Goal: Information Seeking & Learning: Learn about a topic

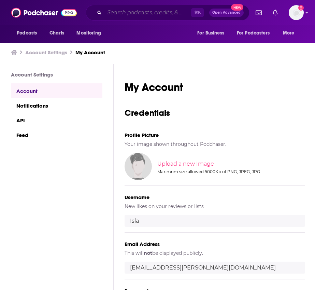
click at [139, 13] on input "Search podcasts, credits, & more..." at bounding box center [147, 12] width 87 height 11
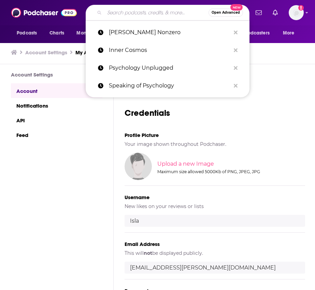
type input "i"
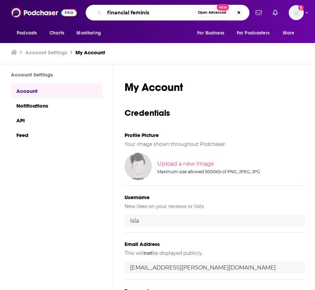
type input "financial feminist"
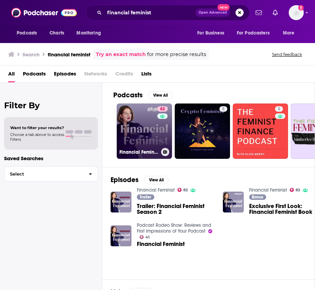
click at [145, 126] on link "82 Financial Feminist" at bounding box center [144, 130] width 55 height 55
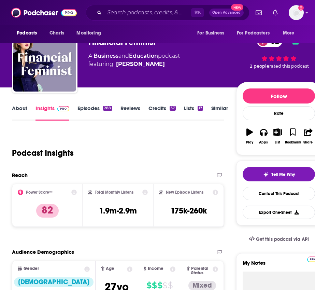
scroll to position [28, 0]
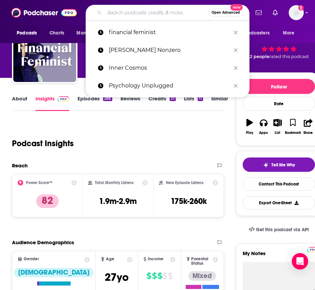
click at [141, 15] on input "Search podcasts, credits, & more..." at bounding box center [156, 12] width 104 height 11
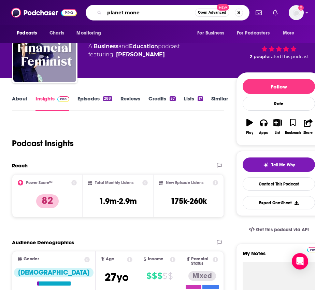
type input "planet money"
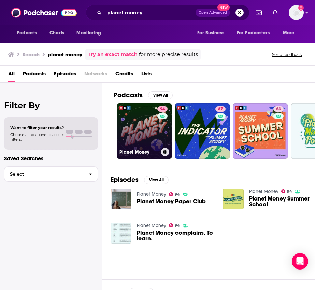
click at [137, 122] on link "94 Planet Money" at bounding box center [144, 130] width 55 height 55
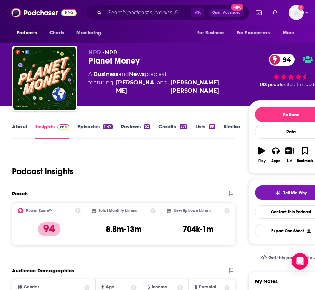
click at [92, 127] on link "Episodes 1147" at bounding box center [94, 131] width 35 height 16
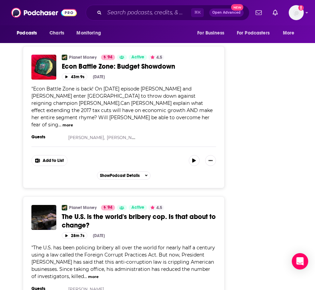
scroll to position [3244, 0]
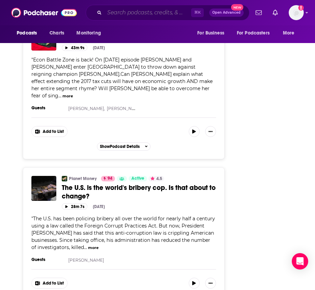
click at [118, 13] on input "Search podcasts, credits, & more..." at bounding box center [147, 12] width 87 height 11
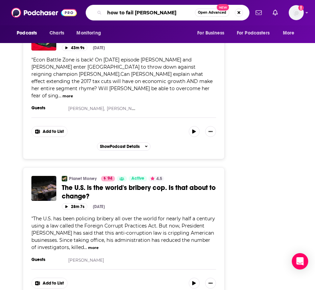
type input "how to fail [PERSON_NAME]"
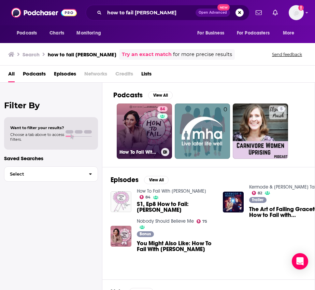
click at [140, 122] on link "84 How To Fail With [PERSON_NAME]" at bounding box center [144, 130] width 55 height 55
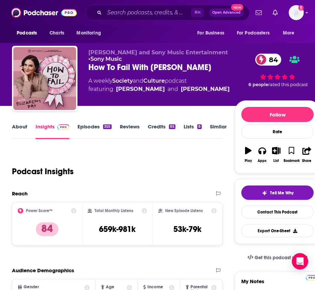
click at [24, 130] on link "About" at bounding box center [19, 131] width 15 height 16
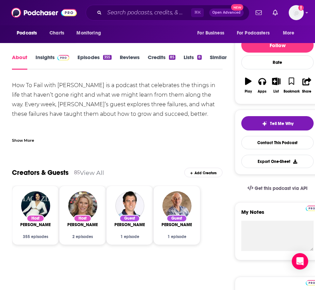
scroll to position [70, 0]
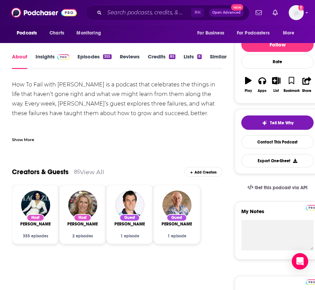
click at [97, 56] on link "Episodes 355" at bounding box center [94, 61] width 34 height 16
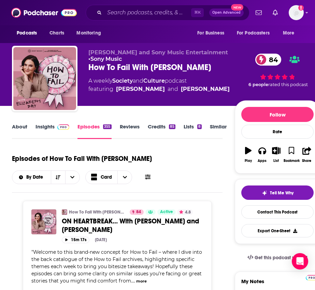
click at [17, 127] on link "About" at bounding box center [19, 131] width 15 height 16
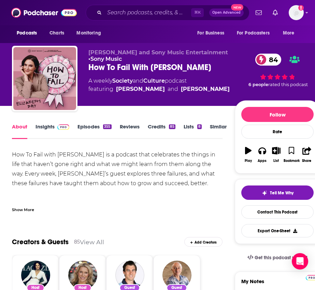
click at [49, 128] on link "Insights" at bounding box center [52, 131] width 34 height 16
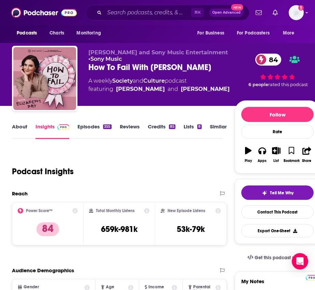
click at [90, 130] on link "Episodes 355" at bounding box center [94, 131] width 34 height 16
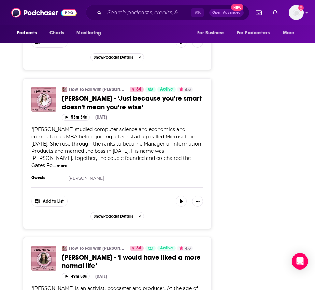
scroll to position [1784, 0]
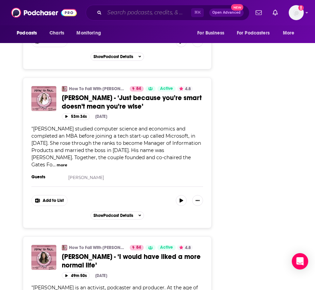
click at [132, 9] on input "Search podcasts, credits, & more..." at bounding box center [147, 12] width 87 height 11
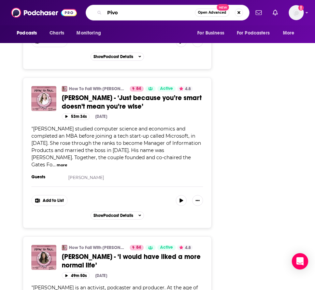
type input "Pivot"
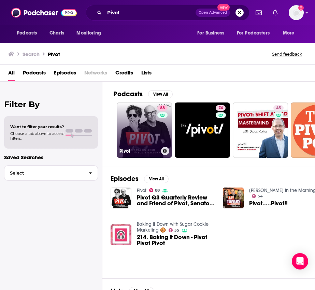
click at [143, 139] on link "88 Pivot" at bounding box center [144, 129] width 55 height 55
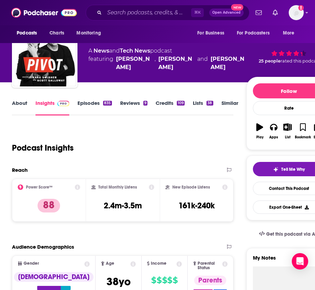
scroll to position [2, 0]
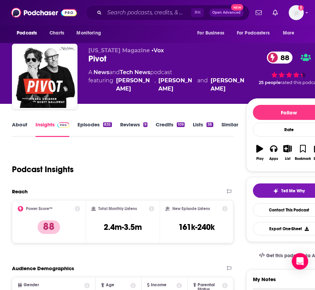
click at [13, 122] on link "About" at bounding box center [19, 129] width 15 height 16
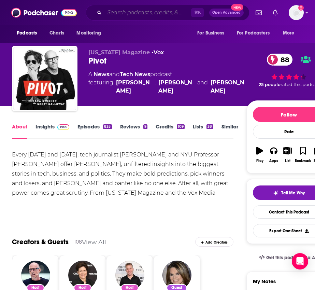
click at [134, 14] on input "Search podcasts, credits, & more..." at bounding box center [147, 12] width 87 height 11
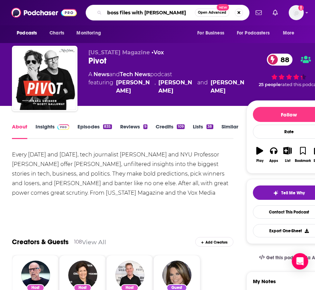
type input "boss files with [PERSON_NAME]"
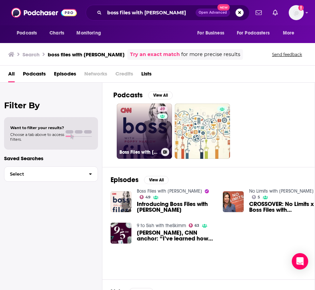
click at [155, 134] on link "49 Boss Files with [PERSON_NAME]" at bounding box center [144, 130] width 55 height 55
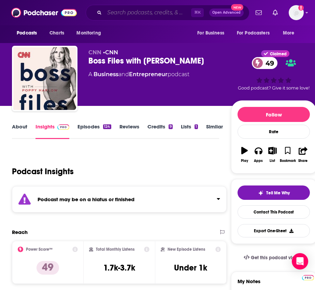
click at [123, 14] on input "Search podcasts, credits, & more..." at bounding box center [147, 12] width 87 height 11
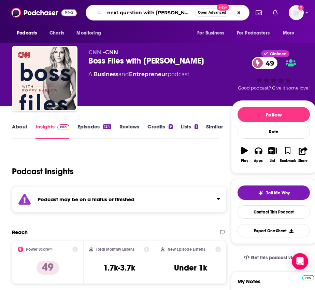
type input "next question with [PERSON_NAME]"
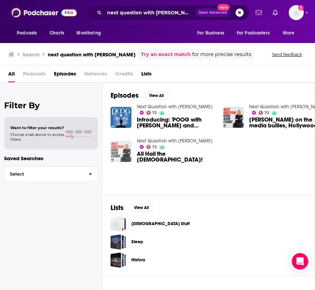
click at [127, 149] on img "All Hail the Jeanaissance!" at bounding box center [121, 151] width 21 height 21
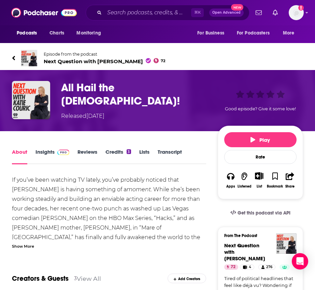
click at [113, 89] on h1 "All Hail the [DEMOGRAPHIC_DATA]!" at bounding box center [138, 94] width 154 height 27
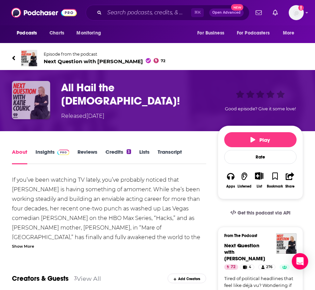
click at [26, 105] on img "All Hail the Jeanaissance!" at bounding box center [31, 100] width 38 height 38
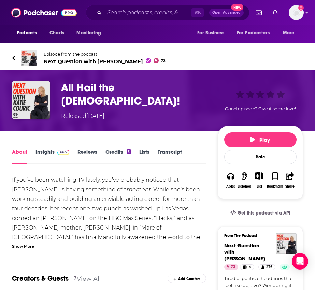
click at [54, 59] on span "Next Question with [PERSON_NAME] 72" at bounding box center [105, 61] width 122 height 6
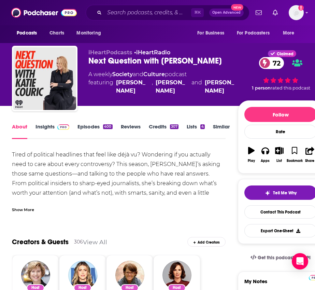
click at [43, 125] on link "Insights" at bounding box center [52, 131] width 34 height 16
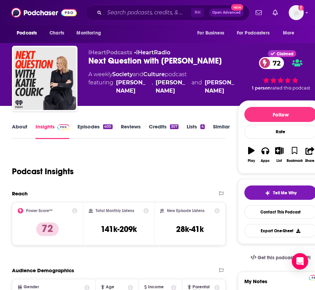
click at [22, 127] on link "About" at bounding box center [19, 131] width 15 height 16
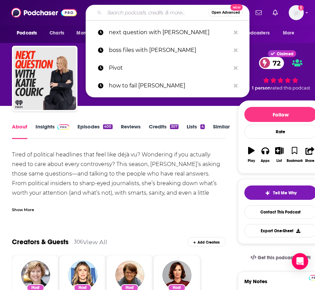
click at [126, 13] on input "Search podcasts, credits, & more..." at bounding box center [156, 12] width 104 height 11
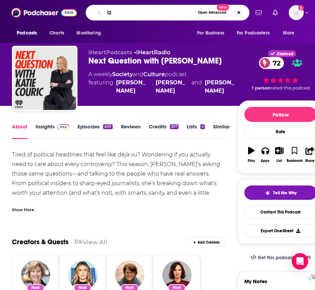
type input "i"
type input "2"
type input "work life with [PERSON_NAME]"
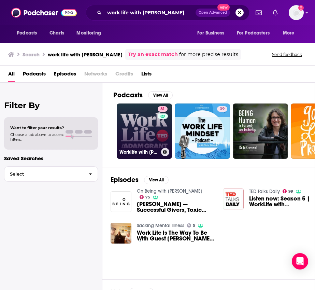
click at [139, 128] on link "81 Worklife with [PERSON_NAME]" at bounding box center [144, 130] width 55 height 55
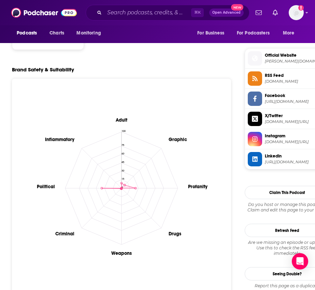
scroll to position [597, 0]
